Goal: Task Accomplishment & Management: Use online tool/utility

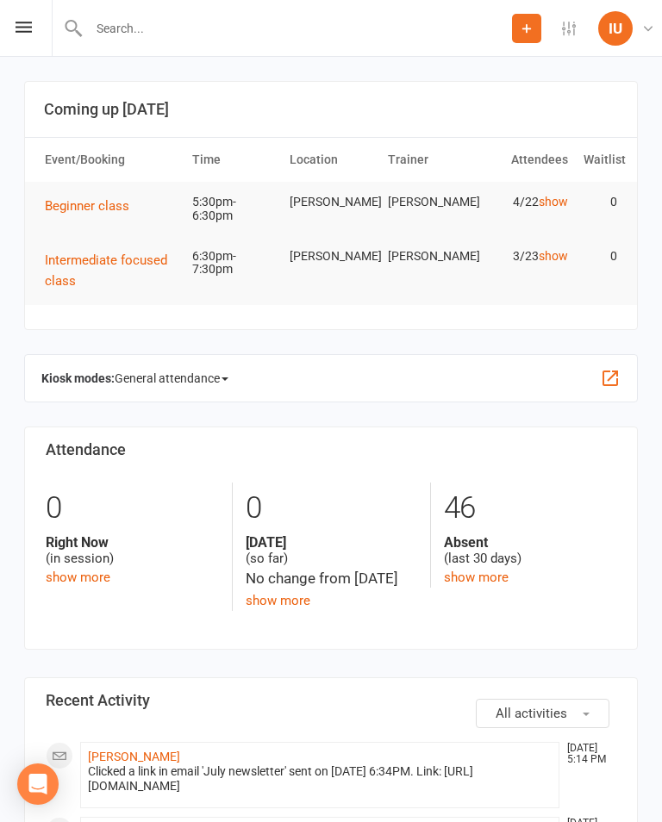
click at [197, 372] on span "General attendance" at bounding box center [172, 378] width 114 height 28
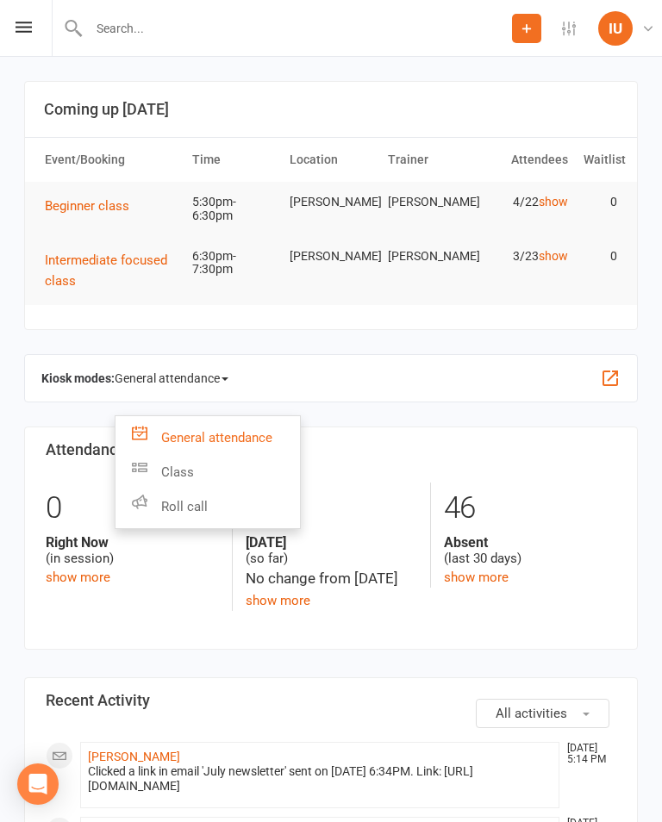
click at [196, 468] on link "Class" at bounding box center [207, 472] width 184 height 34
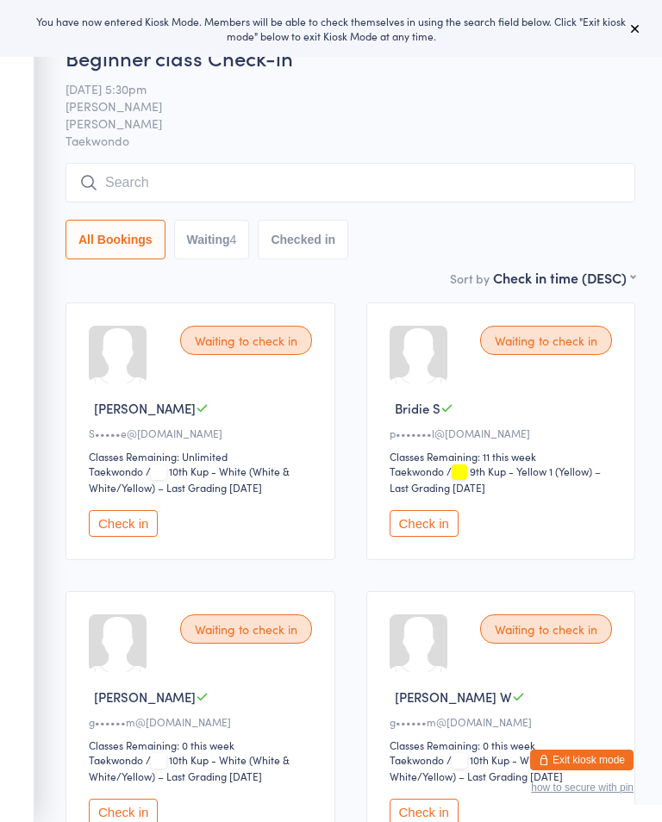
click at [215, 191] on input "search" at bounding box center [349, 183] width 569 height 40
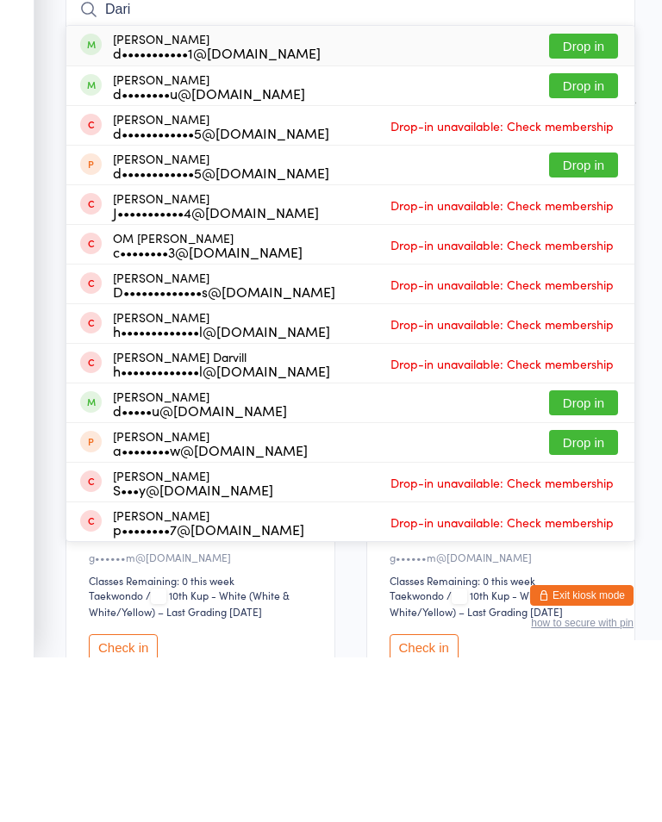
type input "Dari"
click at [590, 238] on button "Drop in" at bounding box center [583, 250] width 69 height 25
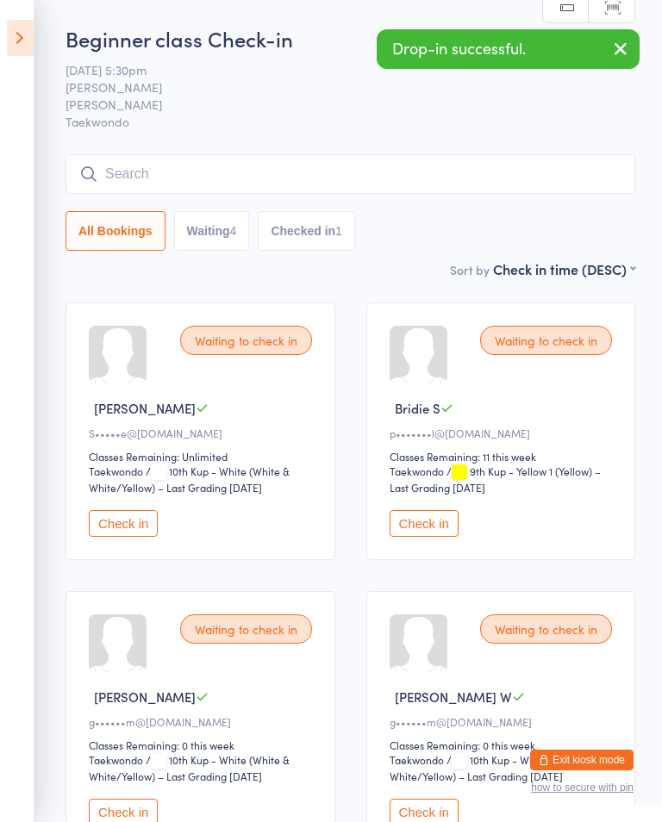
click at [23, 28] on icon at bounding box center [20, 38] width 27 height 36
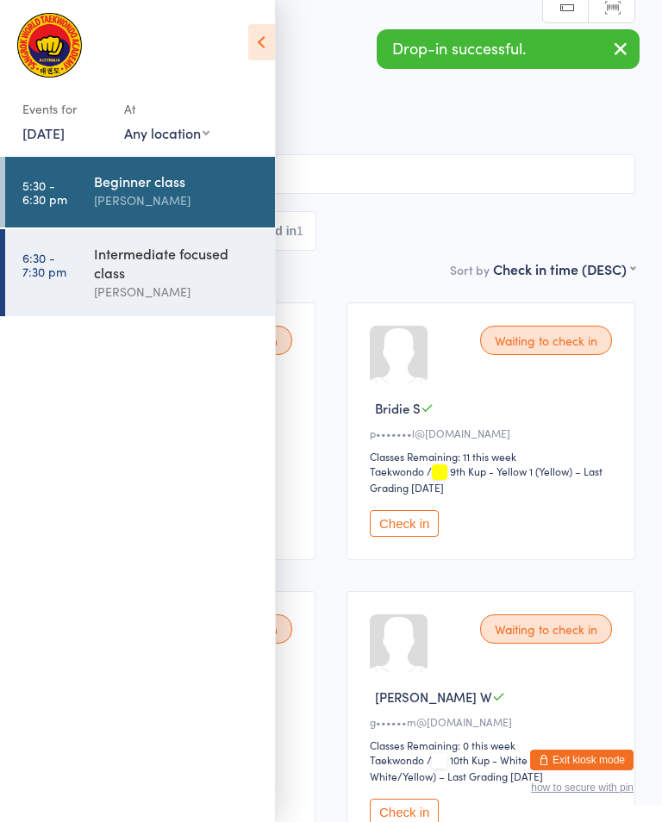
click at [112, 282] on div "Intermediate focused class" at bounding box center [177, 263] width 166 height 38
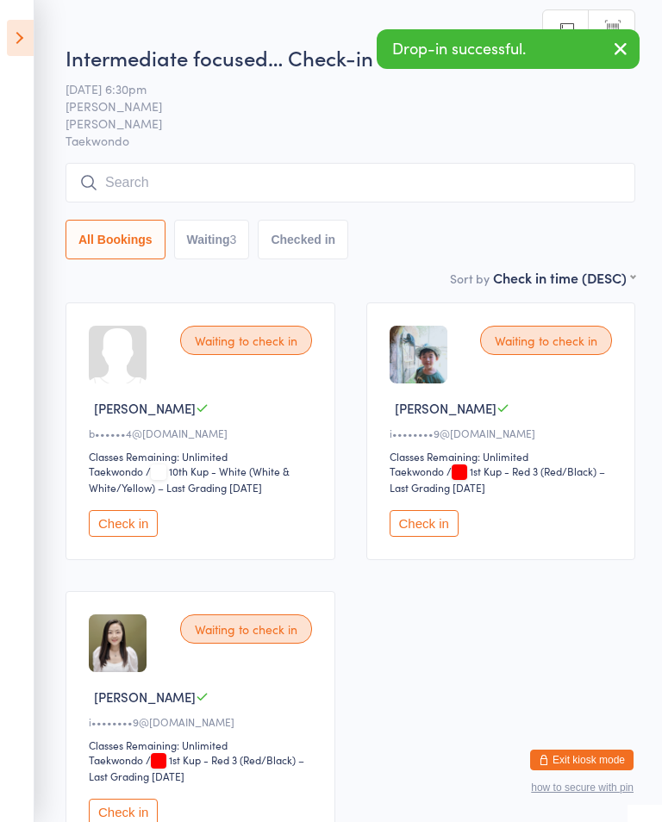
click at [230, 186] on input "search" at bounding box center [349, 183] width 569 height 40
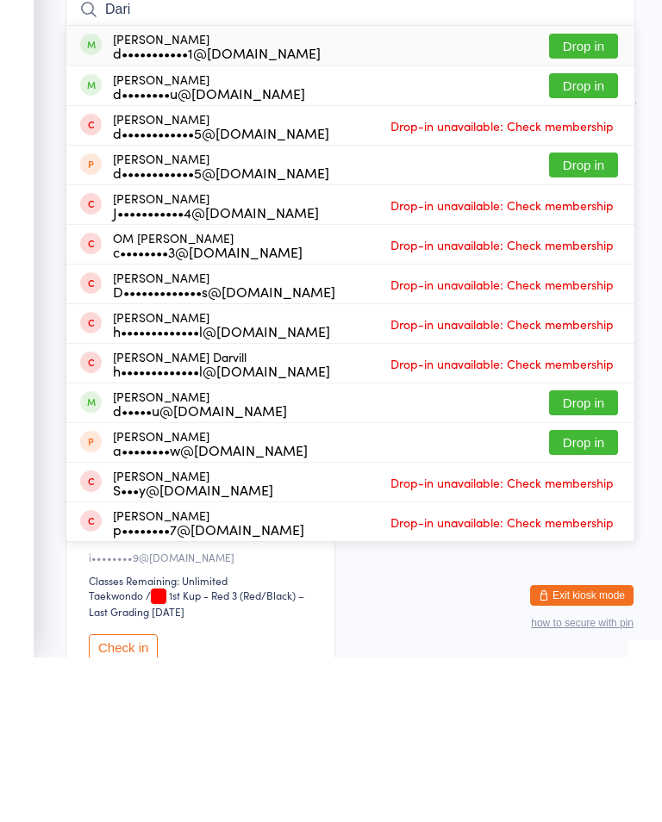
type input "Dari"
click at [596, 238] on button "Drop in" at bounding box center [583, 250] width 69 height 25
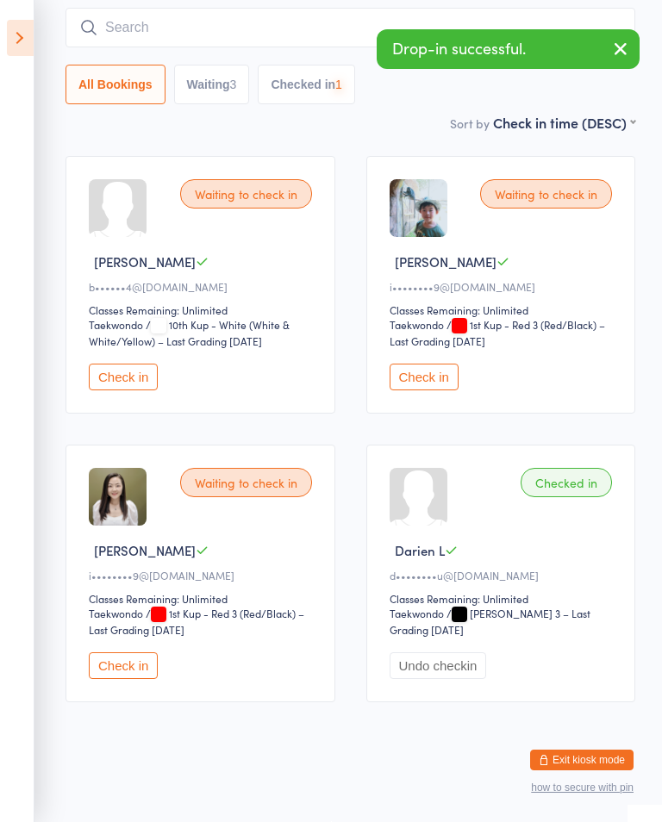
click at [19, 53] on icon at bounding box center [20, 38] width 27 height 36
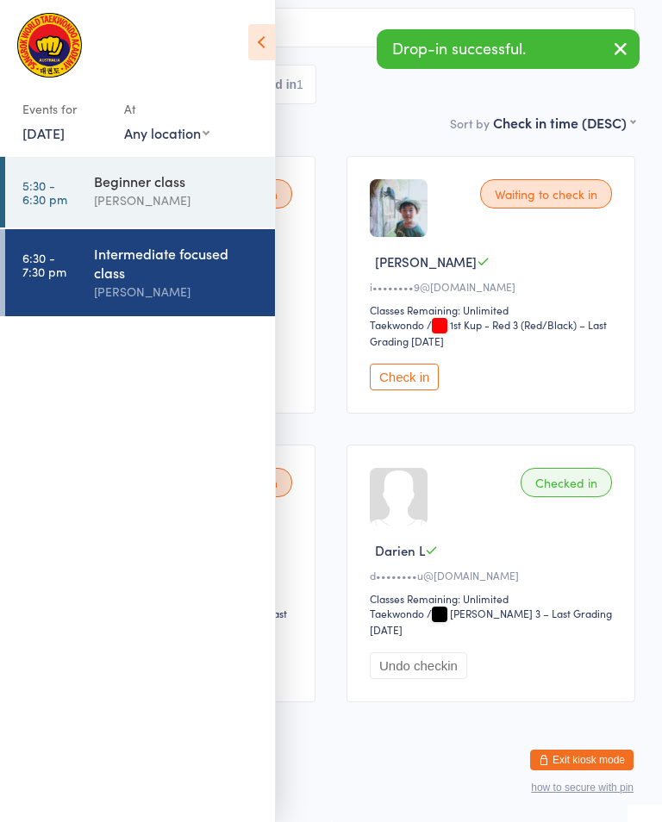
click at [139, 174] on div "Beginner class" at bounding box center [177, 180] width 166 height 19
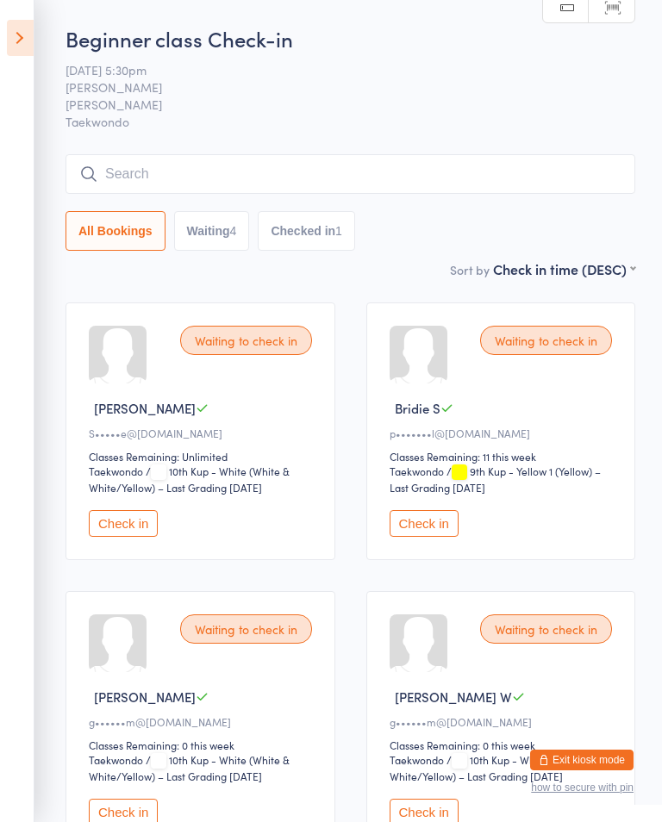
click at [240, 177] on input "search" at bounding box center [349, 174] width 569 height 40
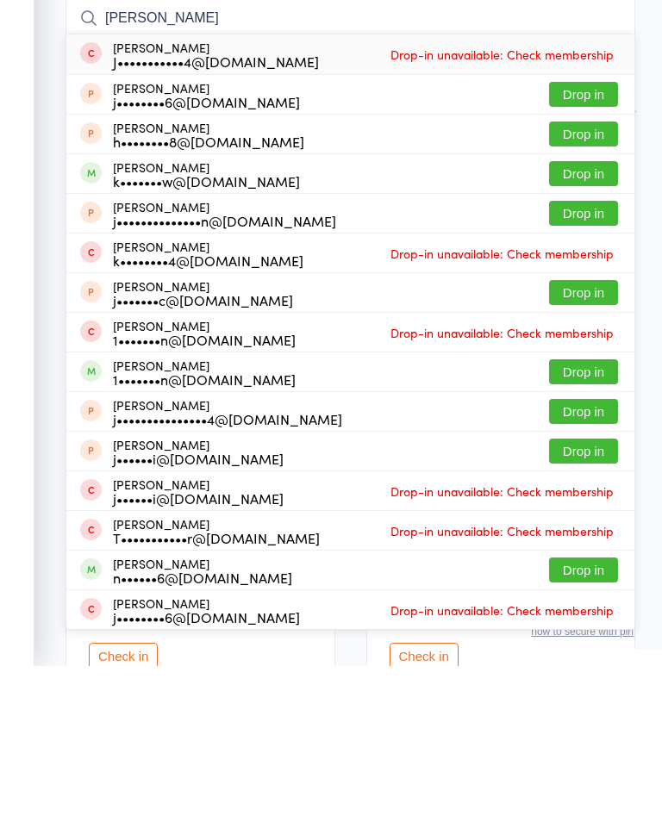
type input "[PERSON_NAME]"
click at [590, 317] on button "Drop in" at bounding box center [583, 329] width 69 height 25
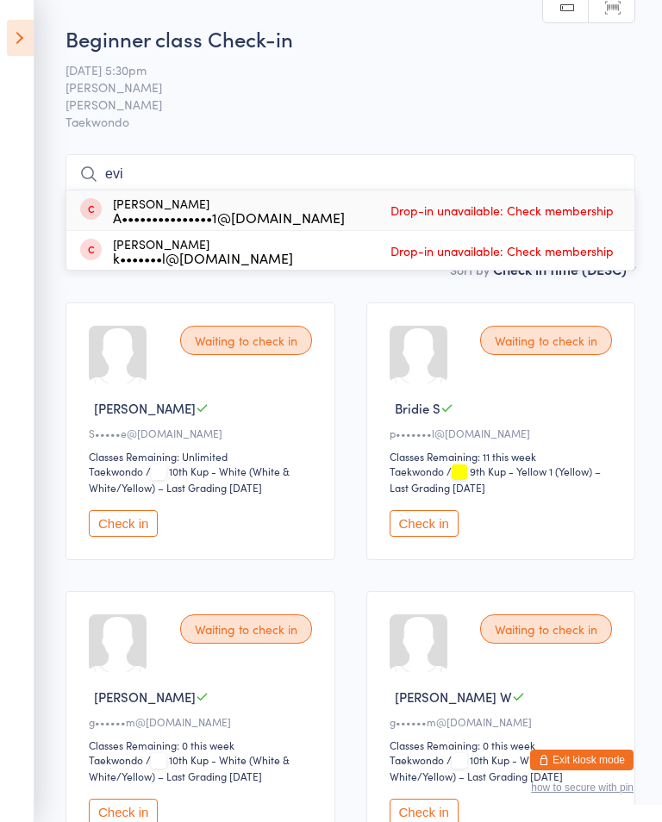
click at [563, 96] on span "[PERSON_NAME]" at bounding box center [336, 86] width 543 height 17
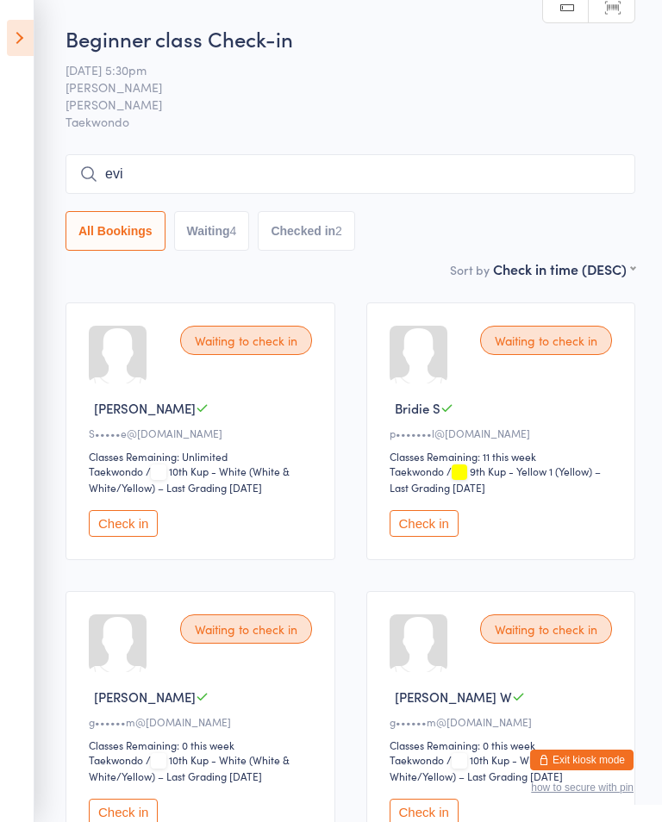
click at [219, 142] on div "Beginner class Check-in [DATE] 5:30pm [PERSON_NAME] Taekwondo Manual search Sca…" at bounding box center [349, 141] width 569 height 235
click at [217, 171] on input "evi" at bounding box center [349, 174] width 569 height 40
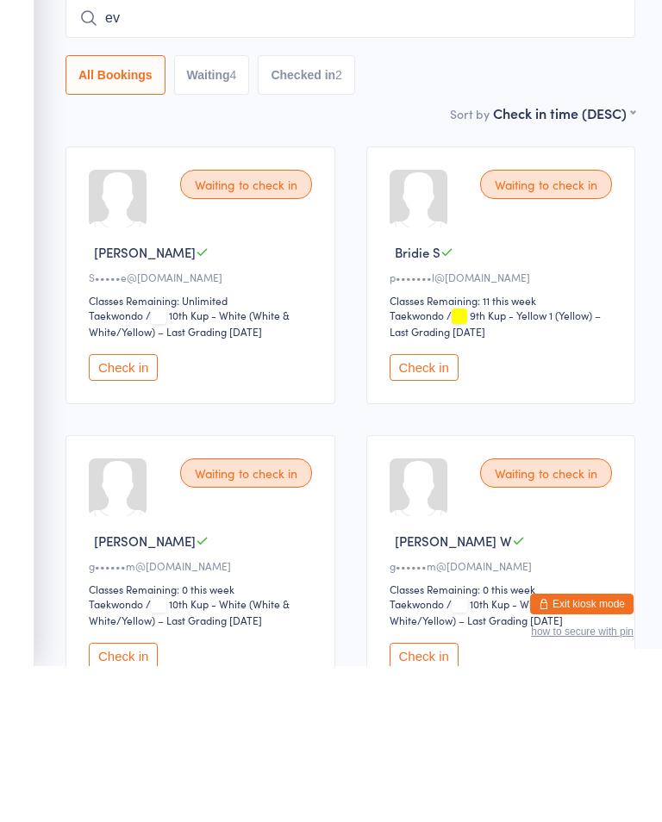
type input "e"
click at [549, 211] on div "All Bookings Waiting 4 Checked in 2" at bounding box center [349, 231] width 569 height 40
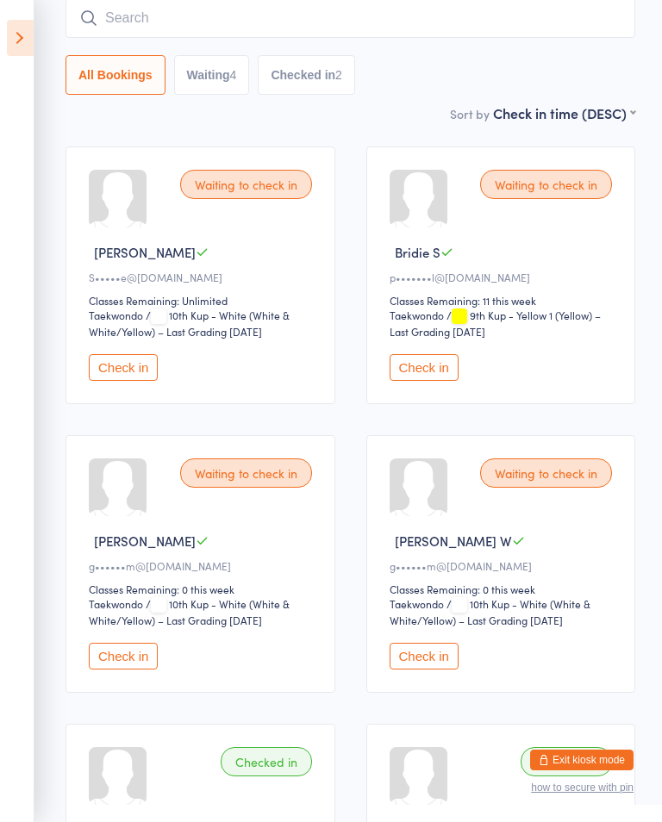
click at [12, 21] on icon at bounding box center [20, 38] width 27 height 36
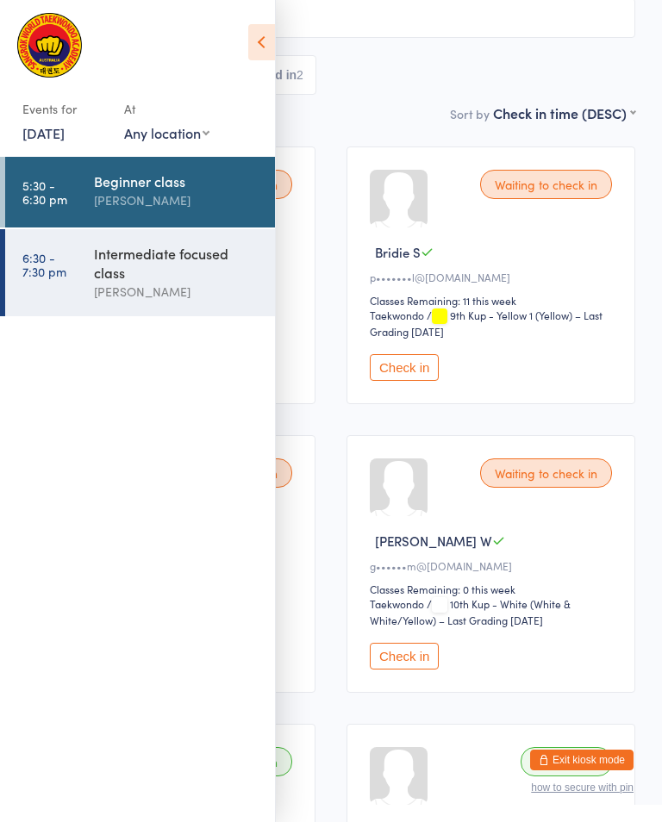
click at [160, 182] on div "Beginner class" at bounding box center [177, 180] width 166 height 19
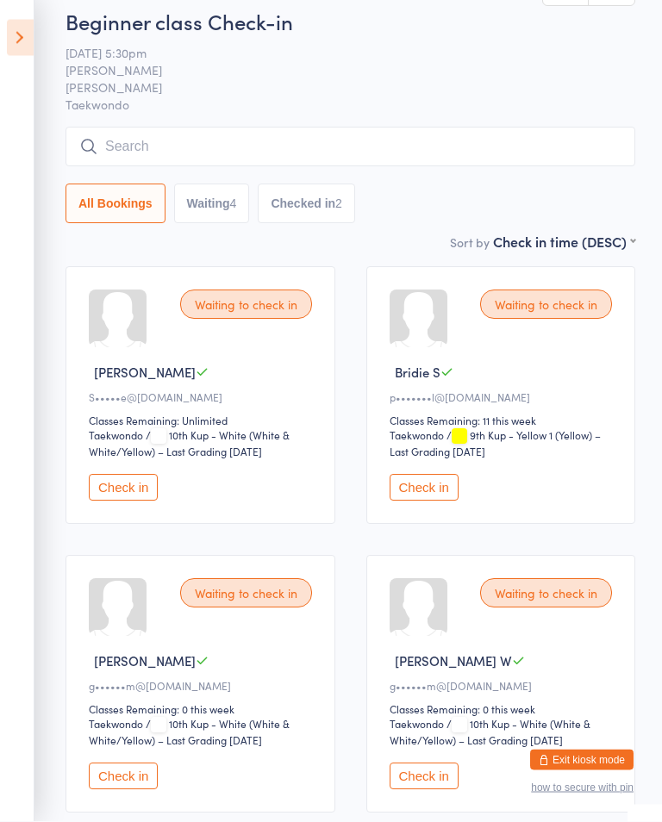
scroll to position [0, 0]
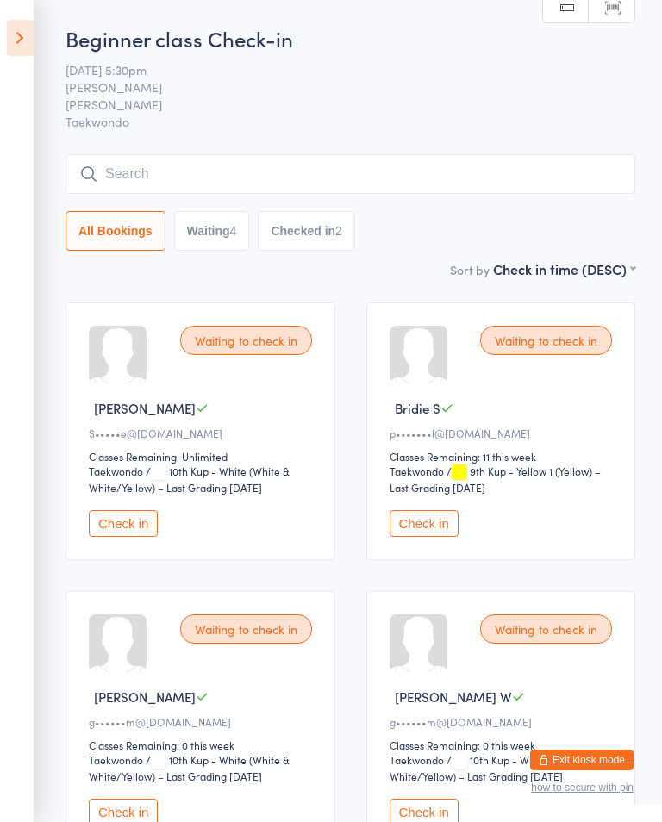
click at [202, 186] on input "search" at bounding box center [349, 174] width 569 height 40
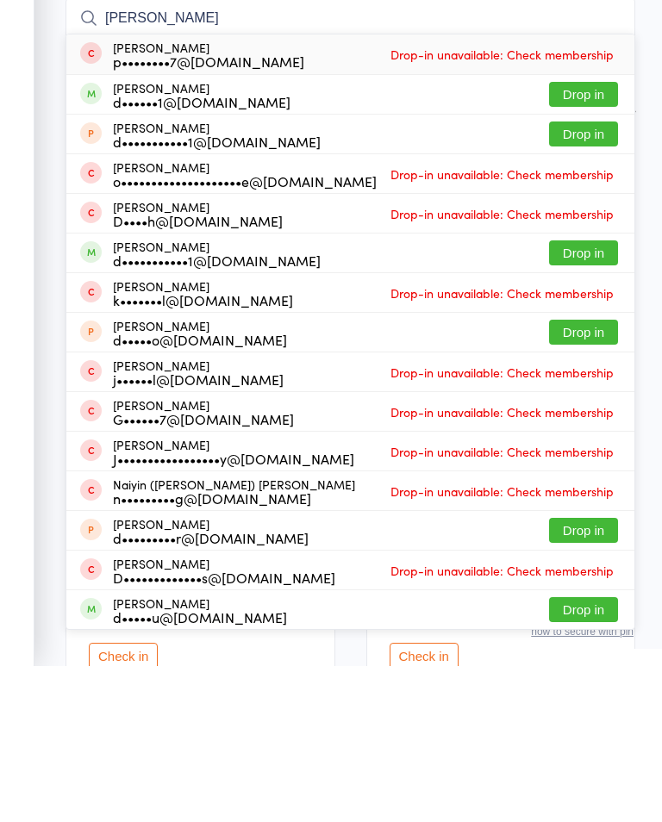
type input "[PERSON_NAME]"
click at [580, 238] on button "Drop in" at bounding box center [583, 250] width 69 height 25
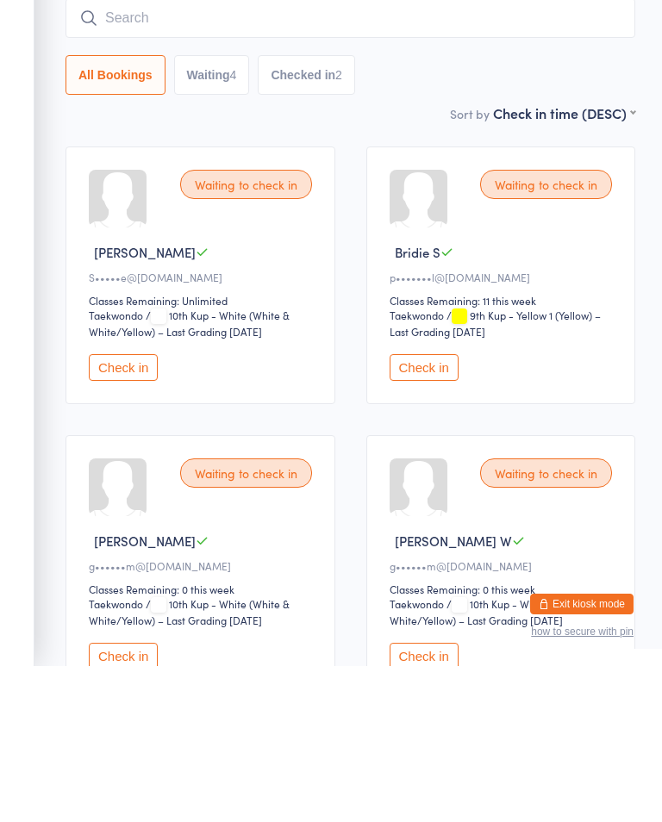
scroll to position [156, 0]
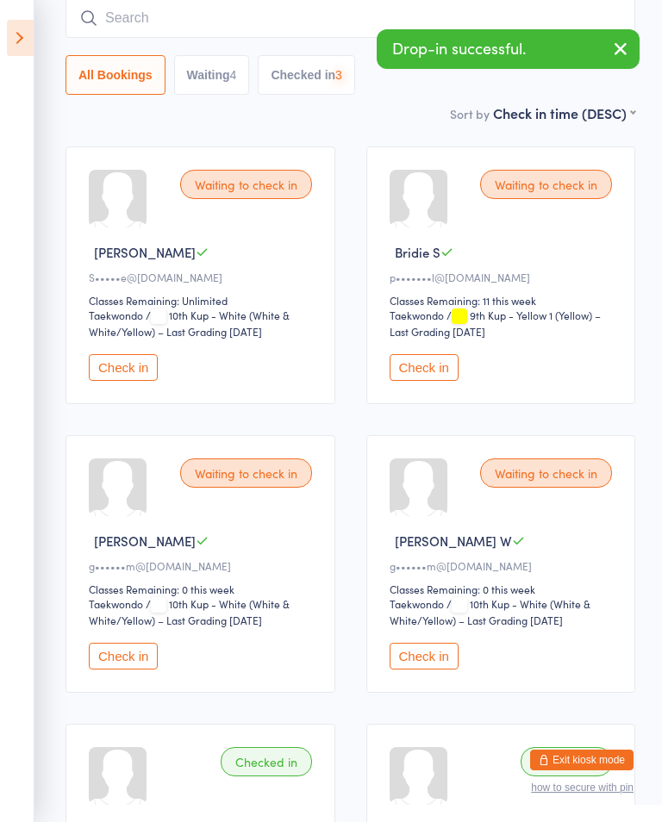
click at [20, 34] on icon at bounding box center [20, 38] width 27 height 36
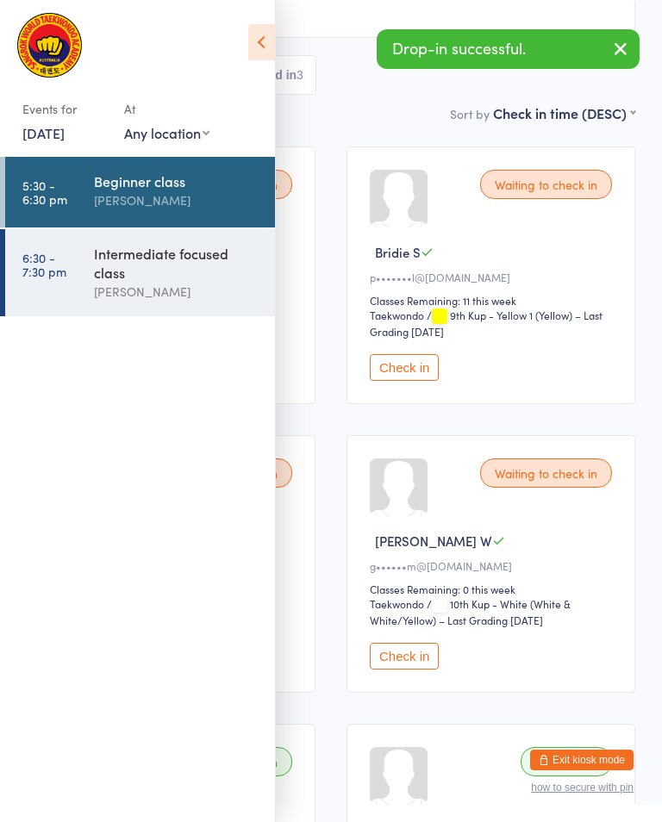
click at [114, 282] on div "Intermediate focused class" at bounding box center [177, 263] width 166 height 38
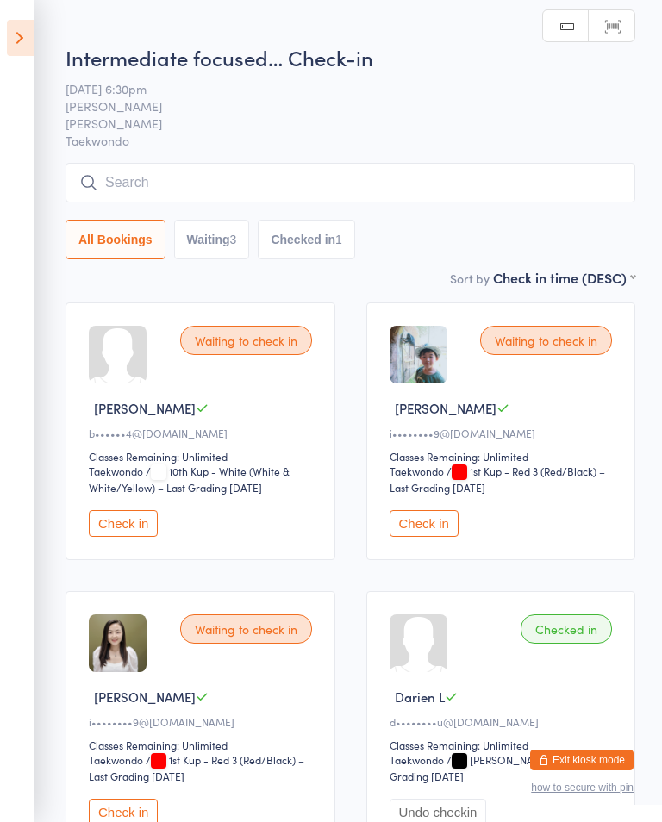
click at [128, 188] on input "search" at bounding box center [349, 183] width 569 height 40
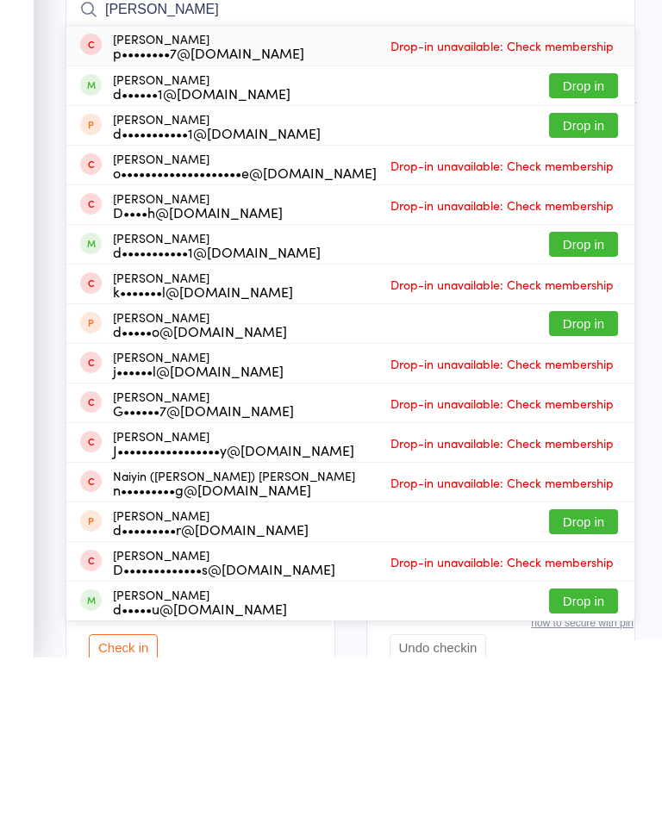
type input "[PERSON_NAME]"
click at [574, 238] on button "Drop in" at bounding box center [583, 250] width 69 height 25
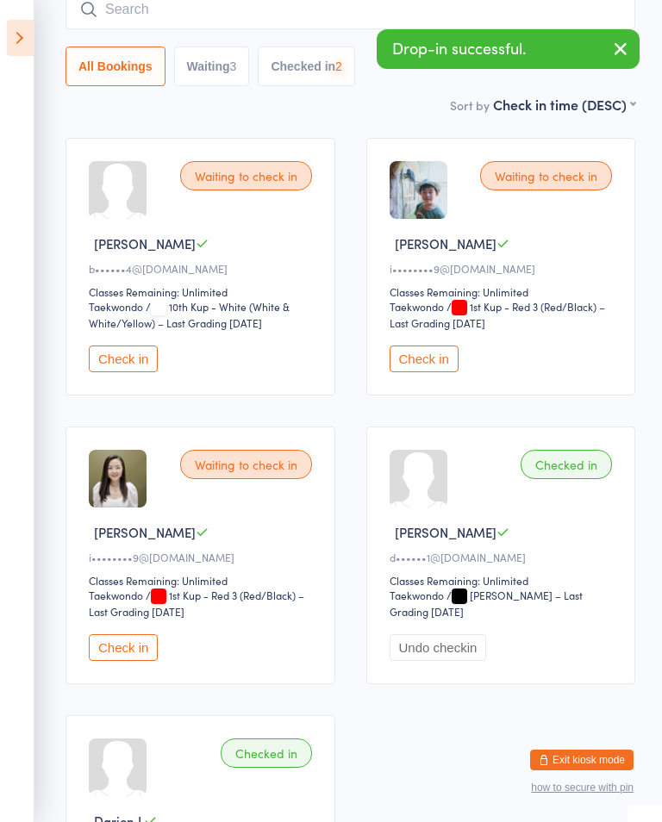
click at [28, 34] on icon at bounding box center [20, 38] width 27 height 36
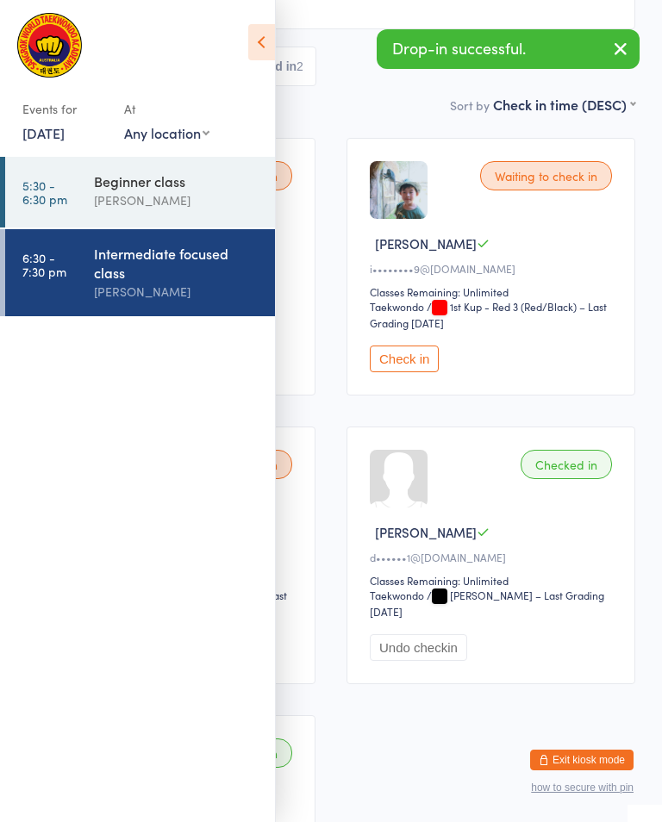
click at [129, 185] on div "Beginner class" at bounding box center [177, 180] width 166 height 19
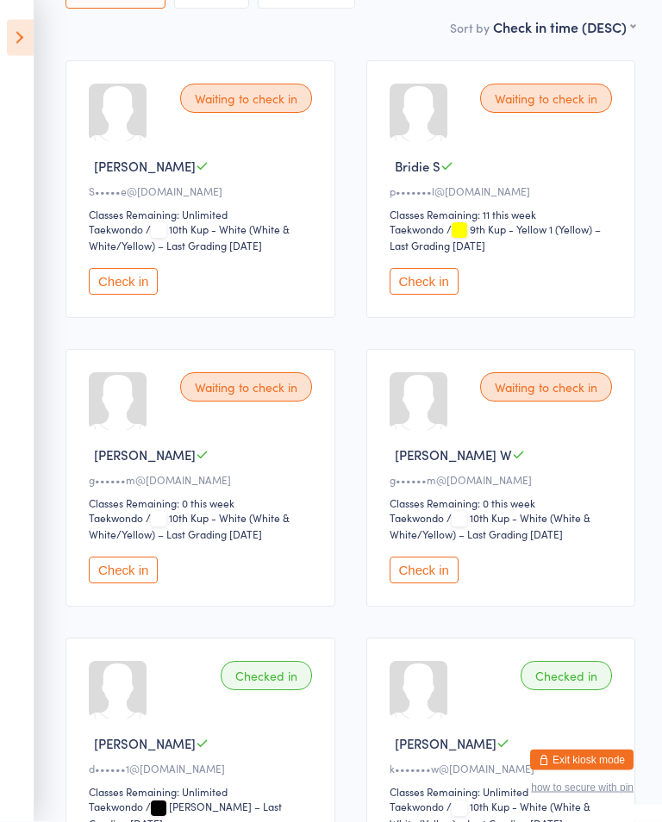
scroll to position [242, 0]
click at [144, 579] on button "Check in" at bounding box center [123, 570] width 69 height 27
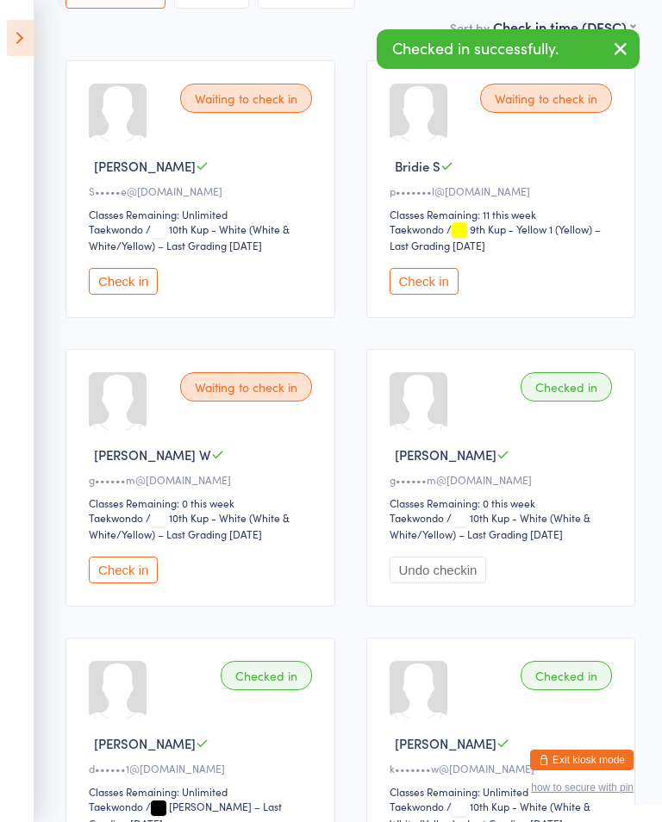
click at [123, 573] on button "Check in" at bounding box center [123, 570] width 69 height 27
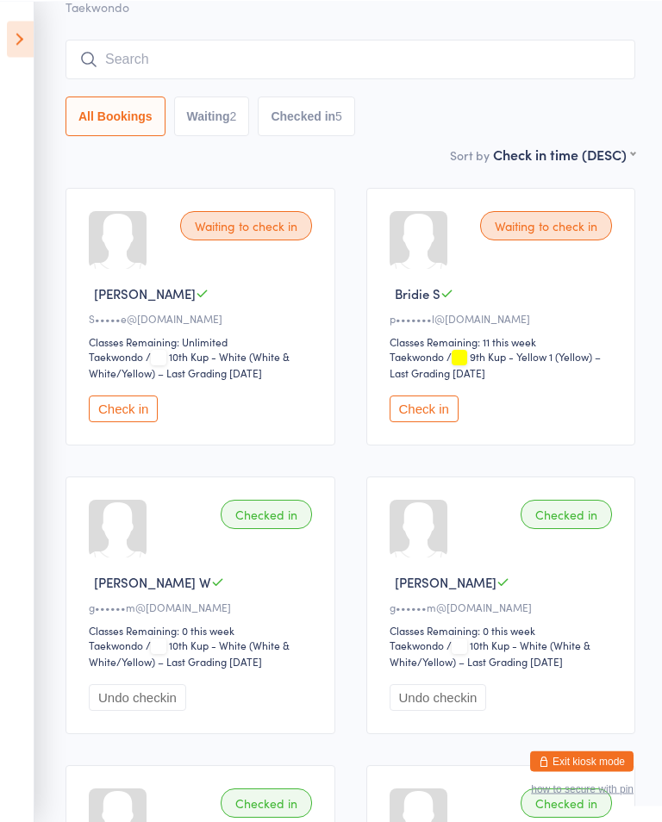
scroll to position [0, 0]
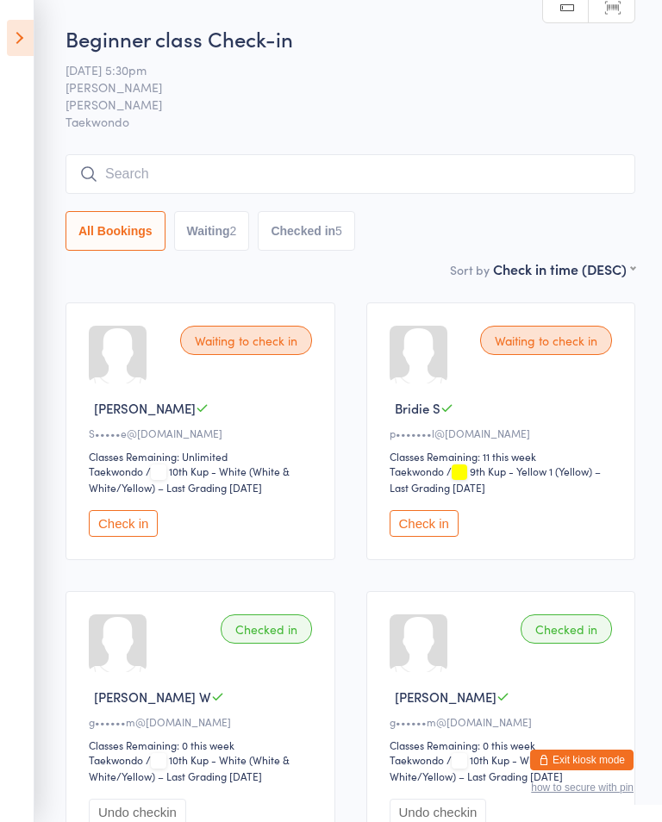
click at [408, 165] on input "search" at bounding box center [349, 174] width 569 height 40
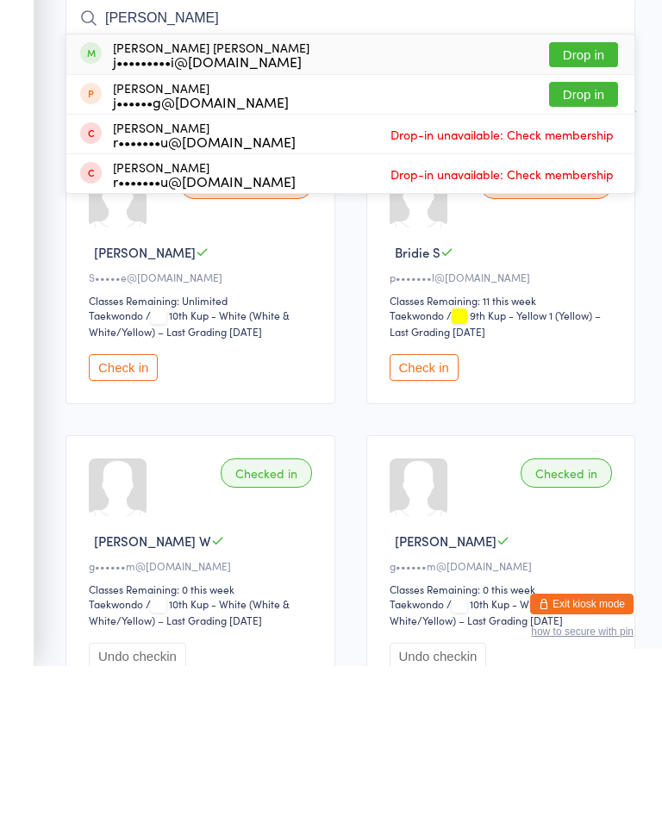
type input "[PERSON_NAME]"
click at [590, 198] on button "Drop in" at bounding box center [583, 210] width 69 height 25
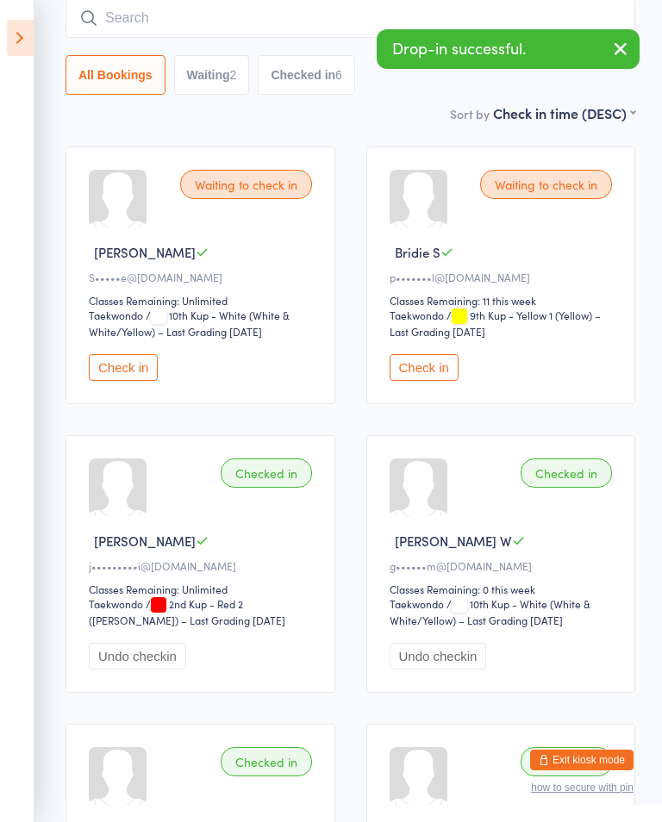
click at [12, 38] on icon at bounding box center [20, 38] width 27 height 36
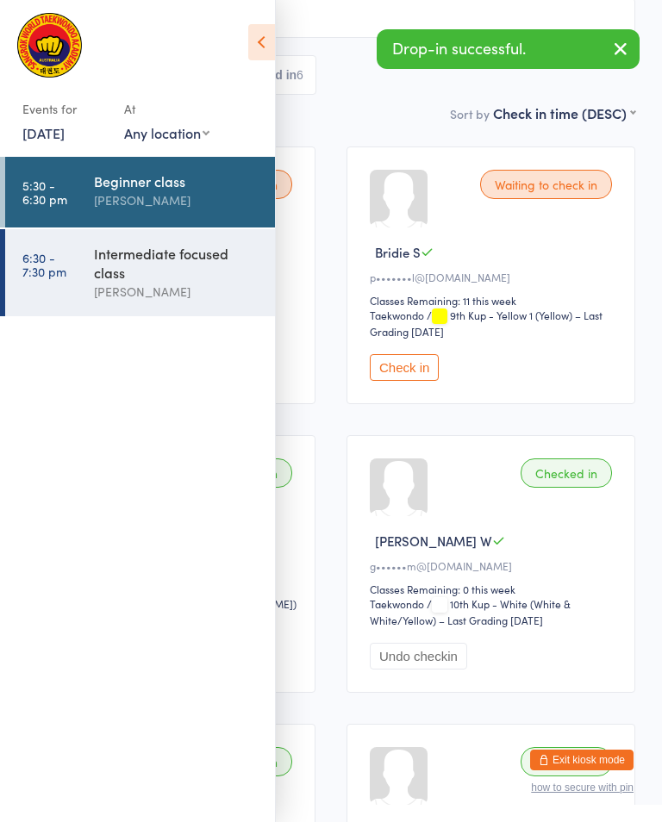
click at [78, 286] on link "6:30 - 7:30 pm Intermediate focused class [PERSON_NAME]" at bounding box center [140, 272] width 270 height 87
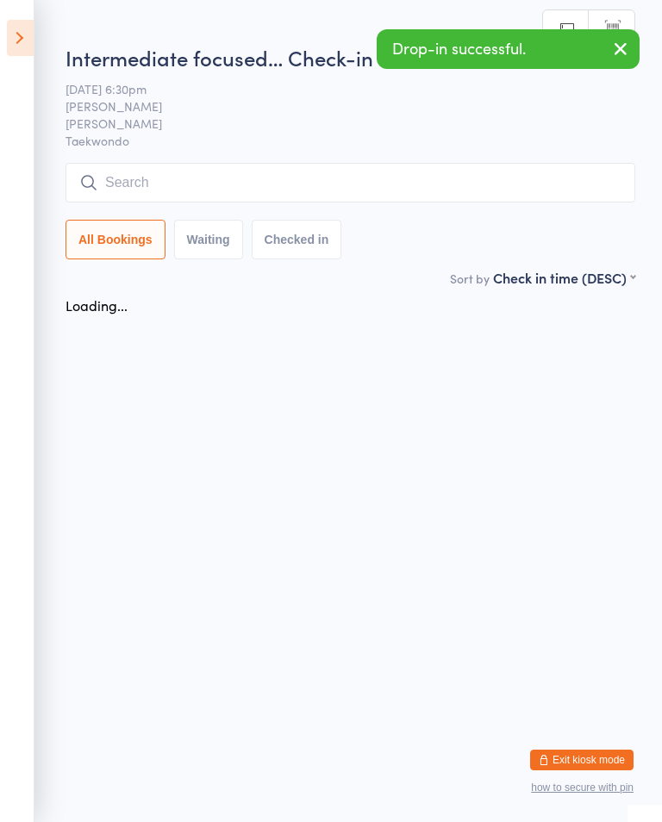
click at [416, 184] on input "search" at bounding box center [349, 183] width 569 height 40
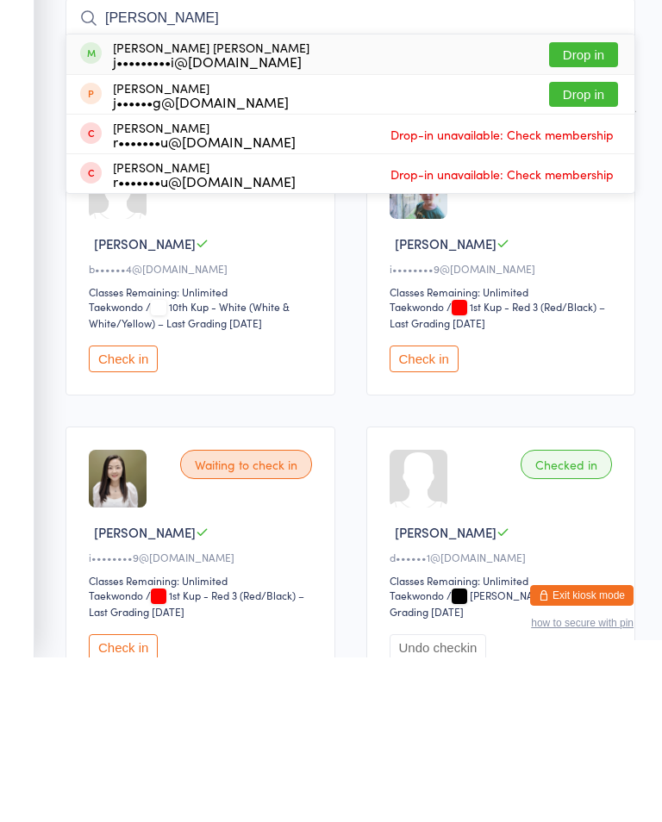
type input "[PERSON_NAME]"
click at [581, 207] on button "Drop in" at bounding box center [583, 219] width 69 height 25
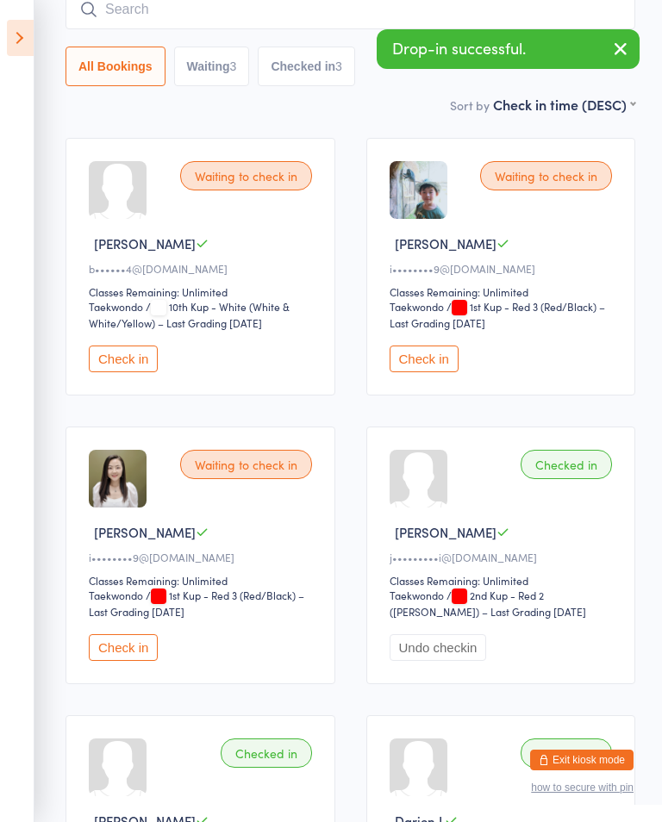
click at [17, 53] on icon at bounding box center [20, 38] width 27 height 36
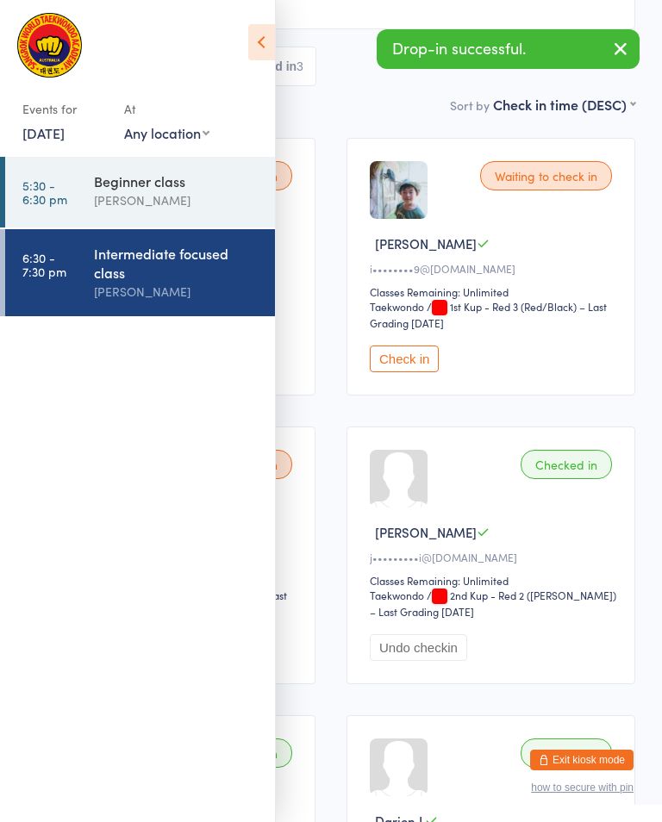
click at [74, 183] on link "5:30 - 6:30 pm Beginner class [PERSON_NAME]" at bounding box center [140, 192] width 270 height 71
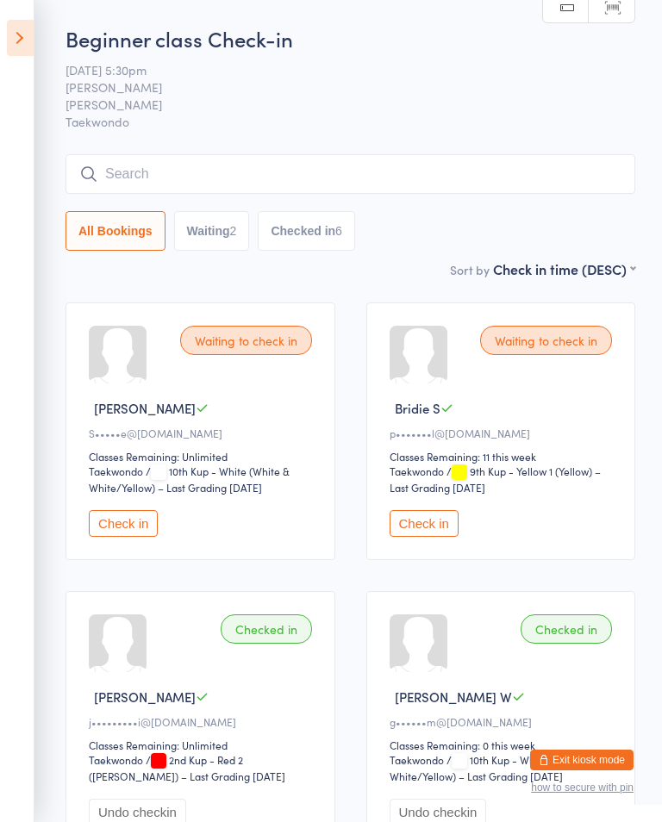
click at [267, 162] on input "search" at bounding box center [349, 174] width 569 height 40
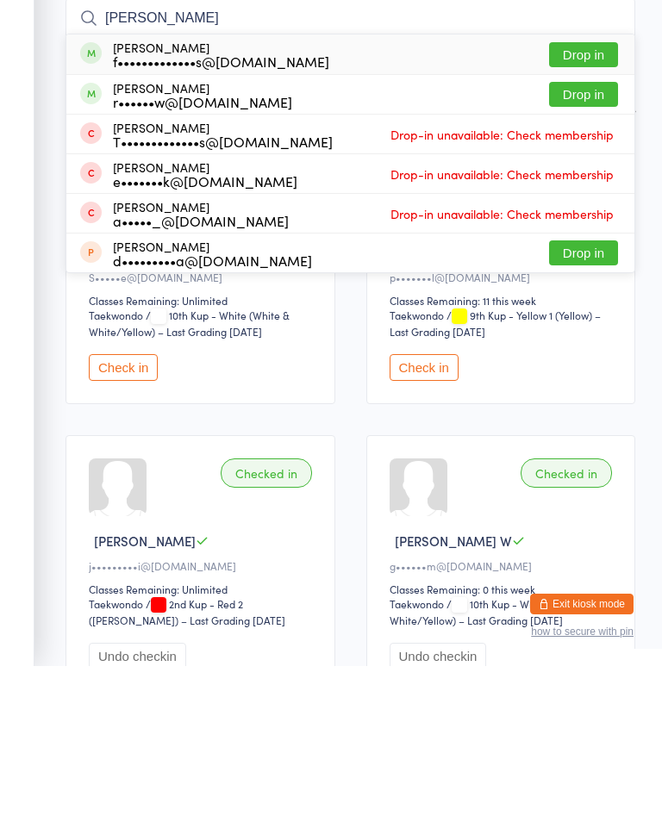
type input "[PERSON_NAME]"
click at [576, 198] on button "Drop in" at bounding box center [583, 210] width 69 height 25
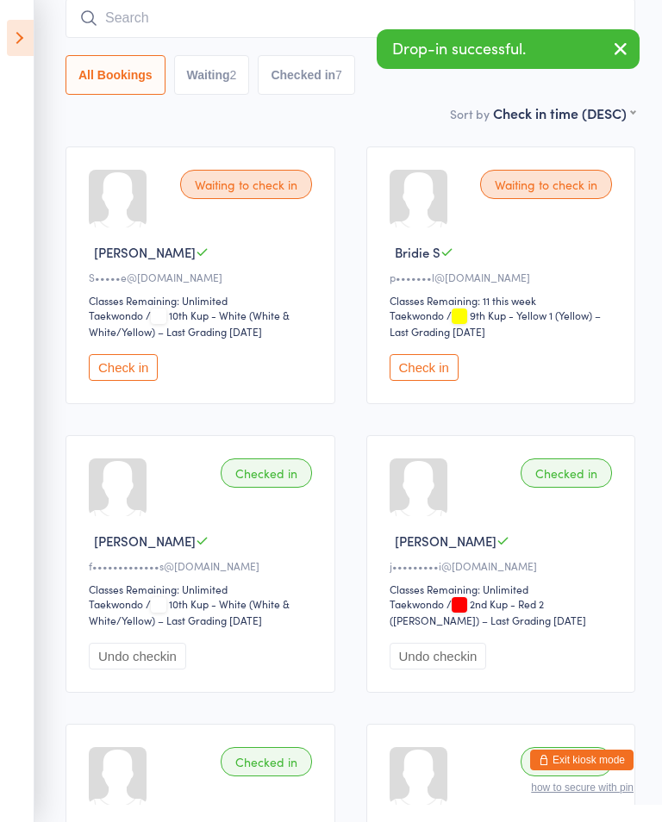
click at [286, 27] on input "search" at bounding box center [349, 18] width 569 height 40
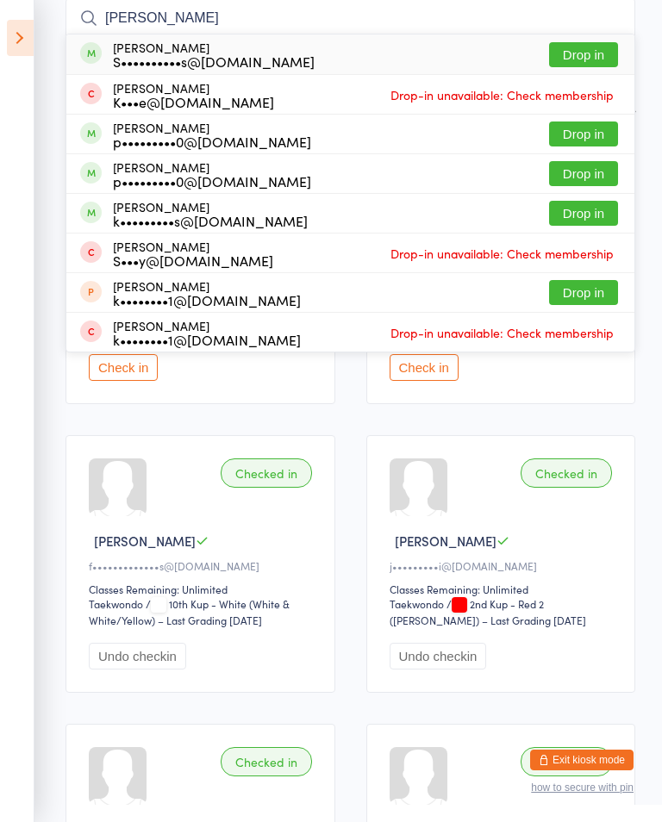
type input "[PERSON_NAME]"
click at [584, 47] on button "Drop in" at bounding box center [583, 54] width 69 height 25
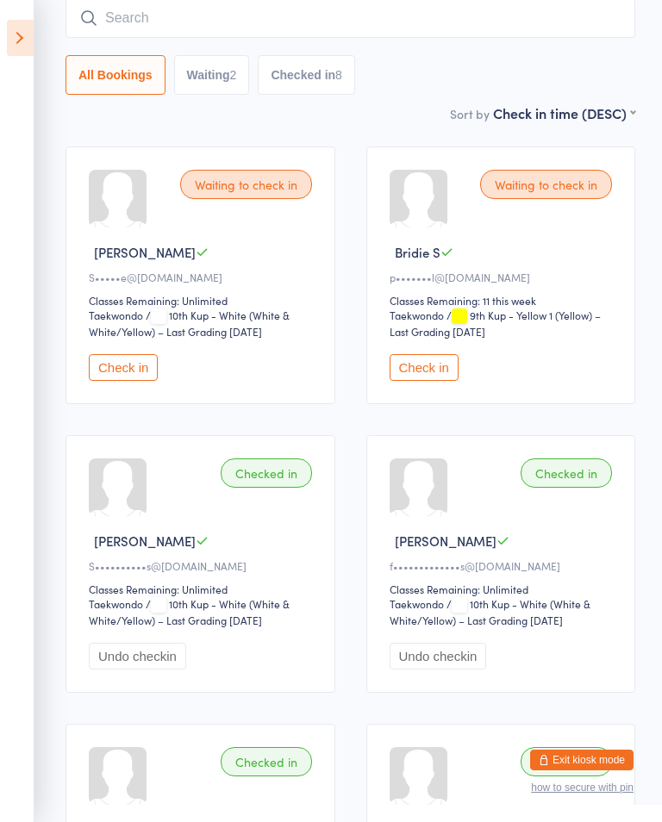
click at [430, 381] on button "Check in" at bounding box center [423, 367] width 69 height 27
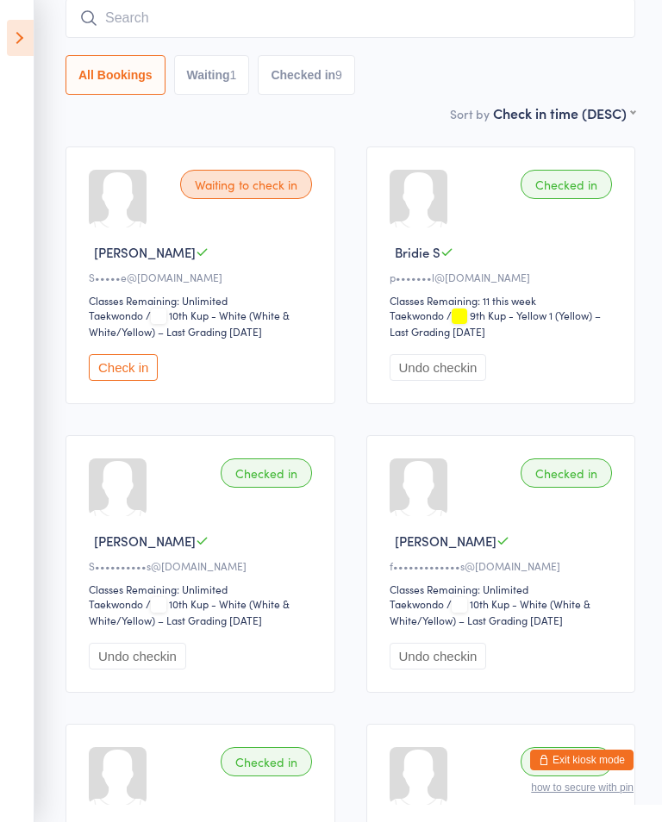
click at [353, 26] on input "search" at bounding box center [349, 18] width 569 height 40
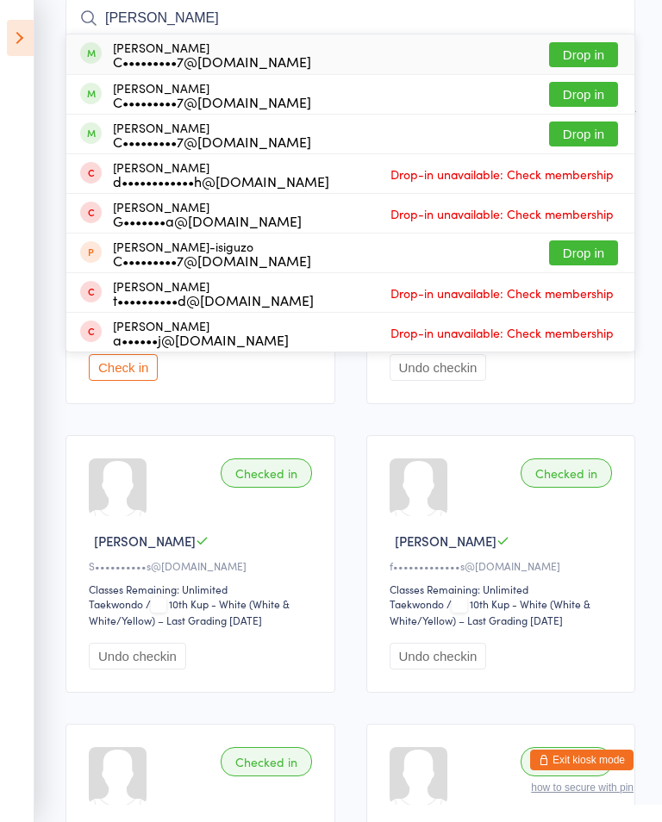
type input "[PERSON_NAME]"
click at [594, 55] on button "Drop in" at bounding box center [583, 54] width 69 height 25
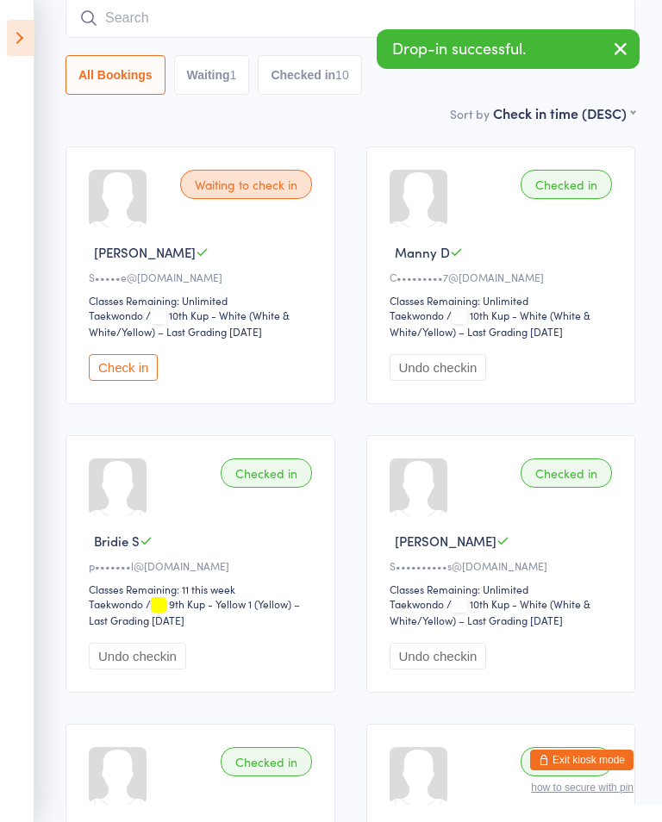
click at [282, 11] on input "search" at bounding box center [349, 18] width 569 height 40
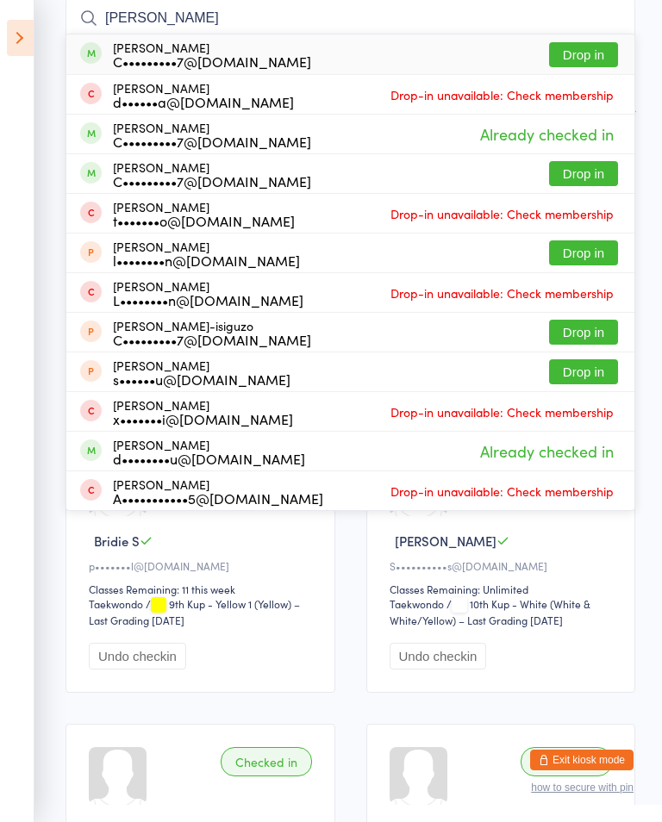
type input "[PERSON_NAME]"
click at [588, 43] on button "Drop in" at bounding box center [583, 54] width 69 height 25
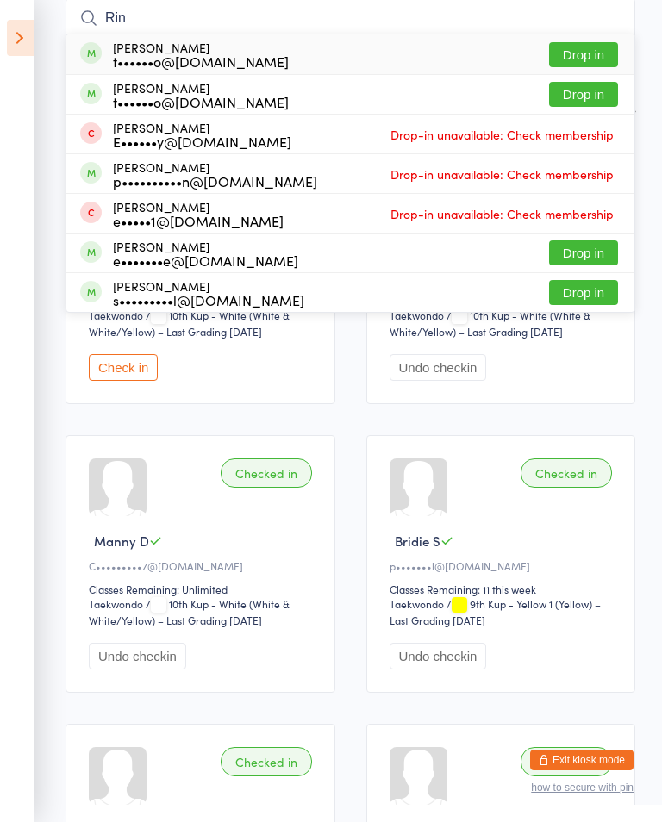
type input "Rin"
click at [576, 43] on button "Drop in" at bounding box center [583, 54] width 69 height 25
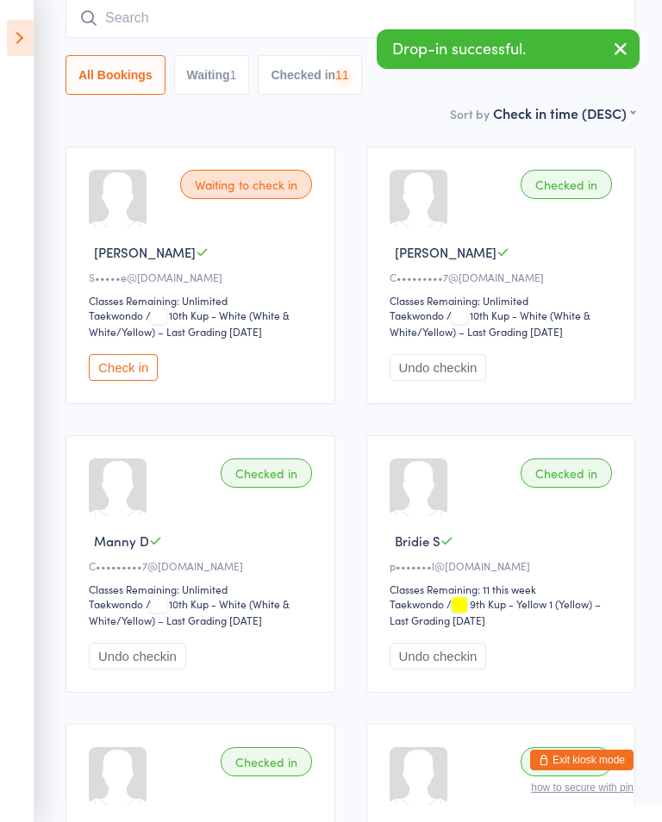
click at [431, 15] on input "search" at bounding box center [349, 18] width 569 height 40
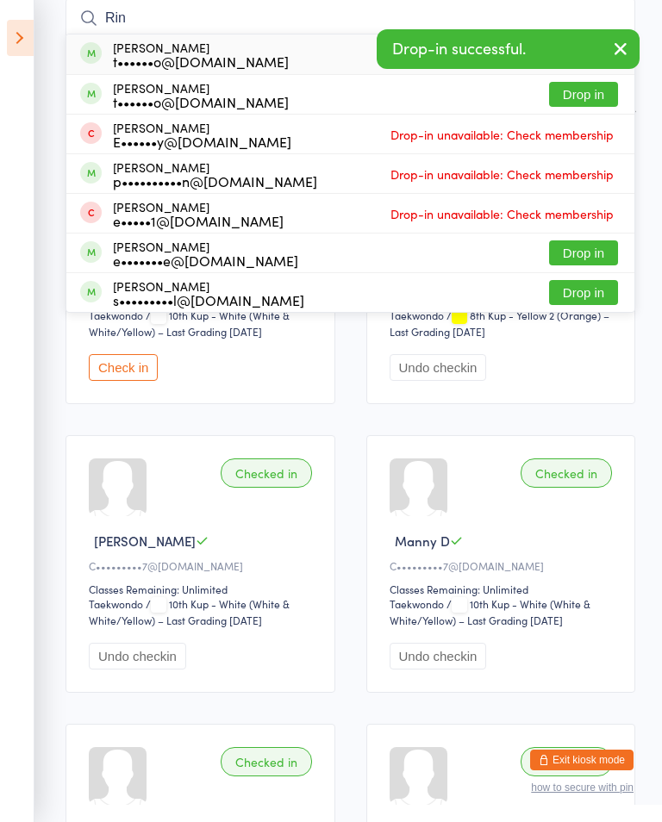
type input "Rin"
click at [607, 84] on button "Drop in" at bounding box center [583, 94] width 69 height 25
